Goal: Entertainment & Leisure: Consume media (video, audio)

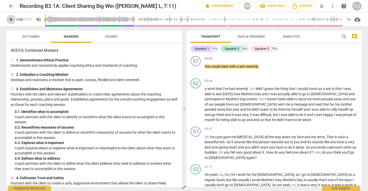
click at [10, 20] on span "play_arrow" at bounding box center [11, 19] width 6 height 6
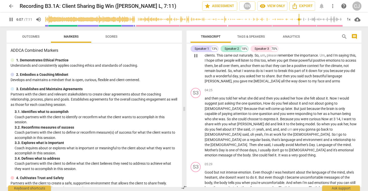
scroll to position [409, 0]
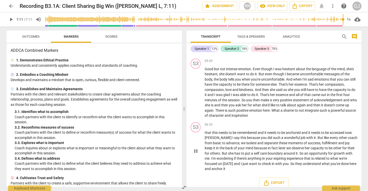
type input "431"
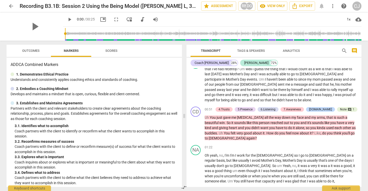
scroll to position [89, 0]
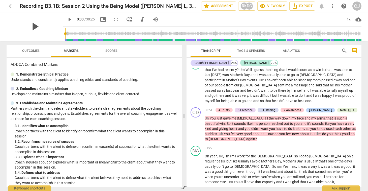
click at [34, 27] on span "play_arrow" at bounding box center [34, 26] width 13 height 13
click at [113, 19] on span "fullscreen" at bounding box center [116, 19] width 6 height 6
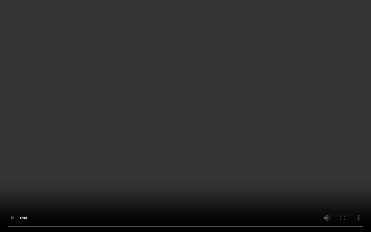
click at [152, 189] on video at bounding box center [185, 116] width 371 height 232
type input "77"
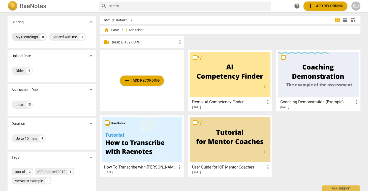
click at [31, 35] on div "My recordings" at bounding box center [27, 36] width 22 height 5
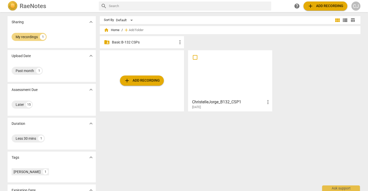
click at [218, 71] on div at bounding box center [230, 74] width 81 height 45
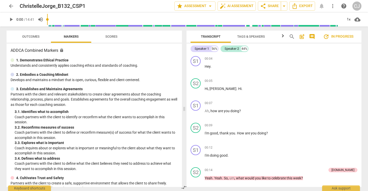
click at [11, 6] on span "arrow_back" at bounding box center [11, 6] width 6 height 6
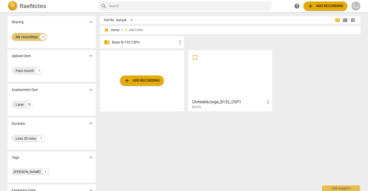
click at [29, 35] on div "My recordings" at bounding box center [27, 36] width 22 height 5
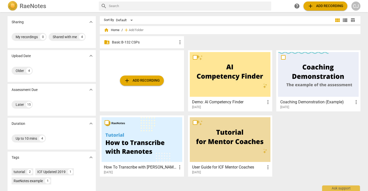
scroll to position [36, 0]
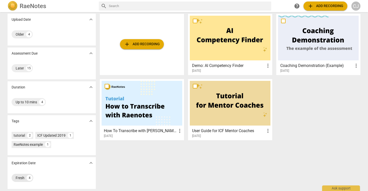
click at [19, 177] on div "Fresh" at bounding box center [20, 177] width 9 height 5
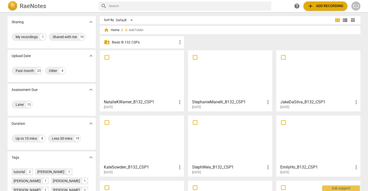
scroll to position [118, 0]
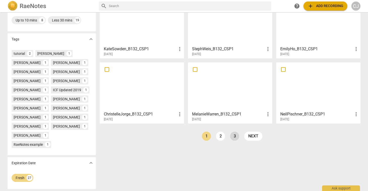
click at [234, 136] on link "3" at bounding box center [234, 135] width 9 height 9
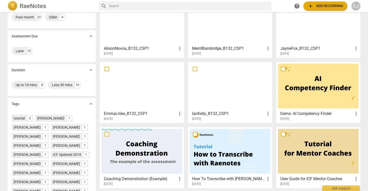
scroll to position [42, 0]
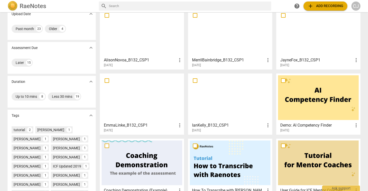
click at [227, 88] on div at bounding box center [230, 97] width 81 height 45
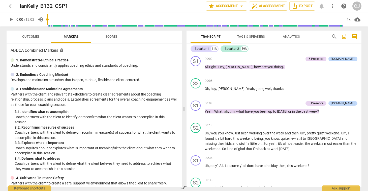
click at [12, 7] on span "arrow_back" at bounding box center [11, 6] width 6 height 6
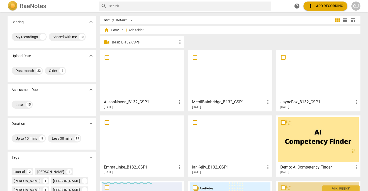
click at [295, 78] on div at bounding box center [318, 74] width 81 height 45
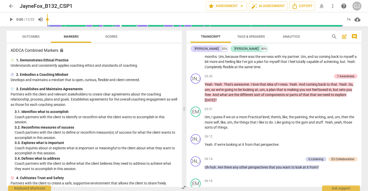
scroll to position [589, 0]
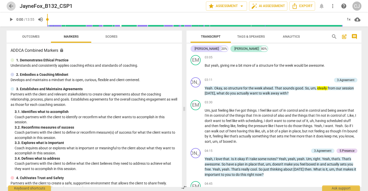
click at [12, 7] on span "arrow_back" at bounding box center [11, 6] width 6 height 6
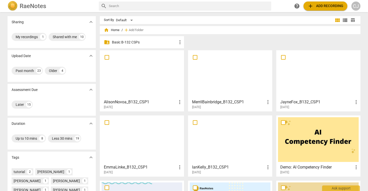
scroll to position [118, 0]
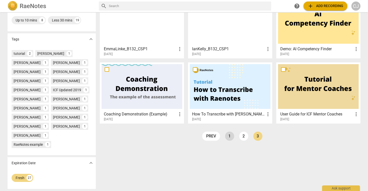
click at [230, 137] on link "1" at bounding box center [229, 135] width 9 height 9
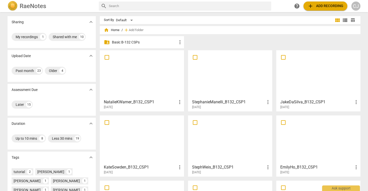
click at [311, 89] on div at bounding box center [318, 74] width 81 height 45
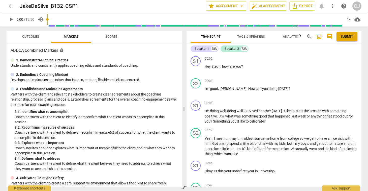
click at [10, 4] on span "arrow_back" at bounding box center [11, 6] width 6 height 6
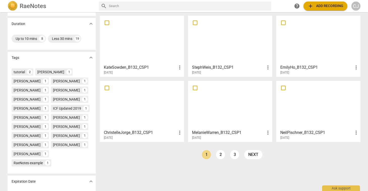
scroll to position [101, 0]
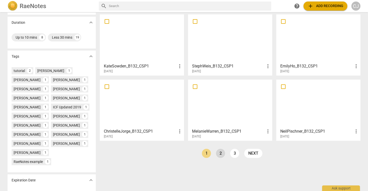
click at [219, 154] on link "2" at bounding box center [220, 153] width 9 height 9
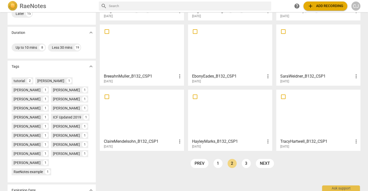
scroll to position [92, 0]
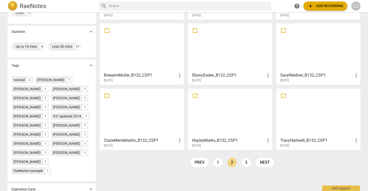
click at [207, 110] on div at bounding box center [230, 112] width 81 height 45
